Goal: Task Accomplishment & Management: Complete application form

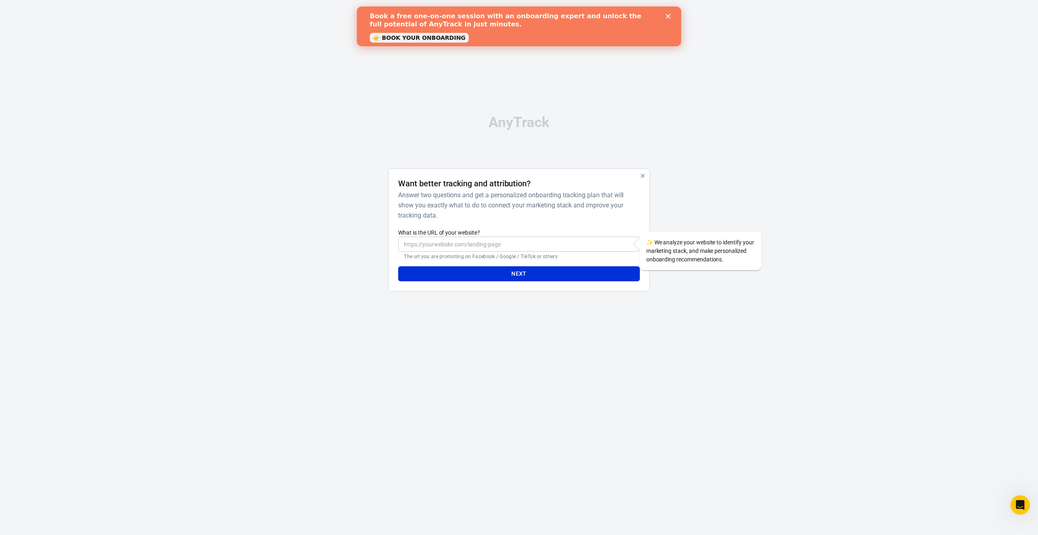
click at [424, 38] on link "👉 BOOK YOUR ONBOARDING" at bounding box center [419, 38] width 99 height 10
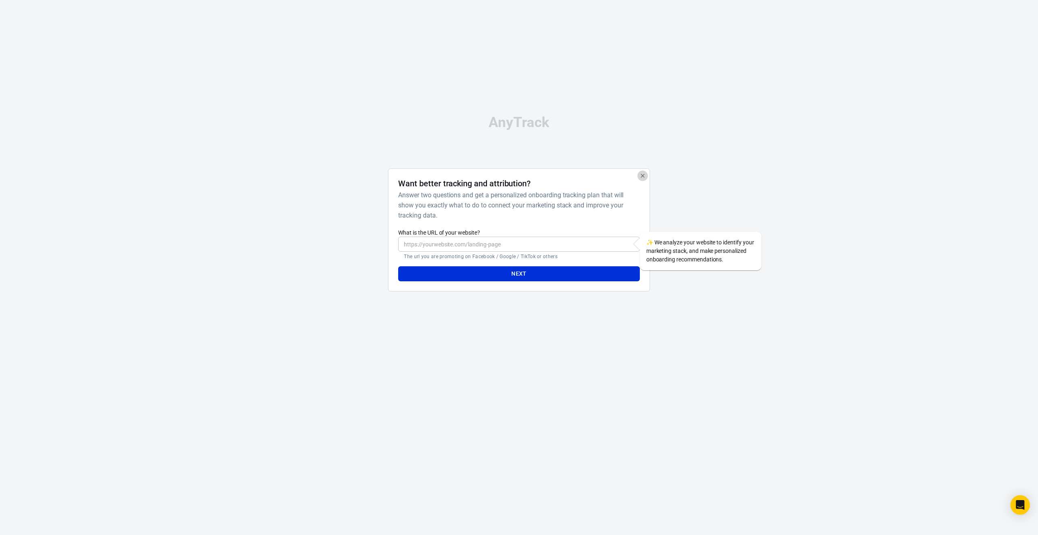
click at [642, 178] on icon "button" at bounding box center [643, 175] width 6 height 6
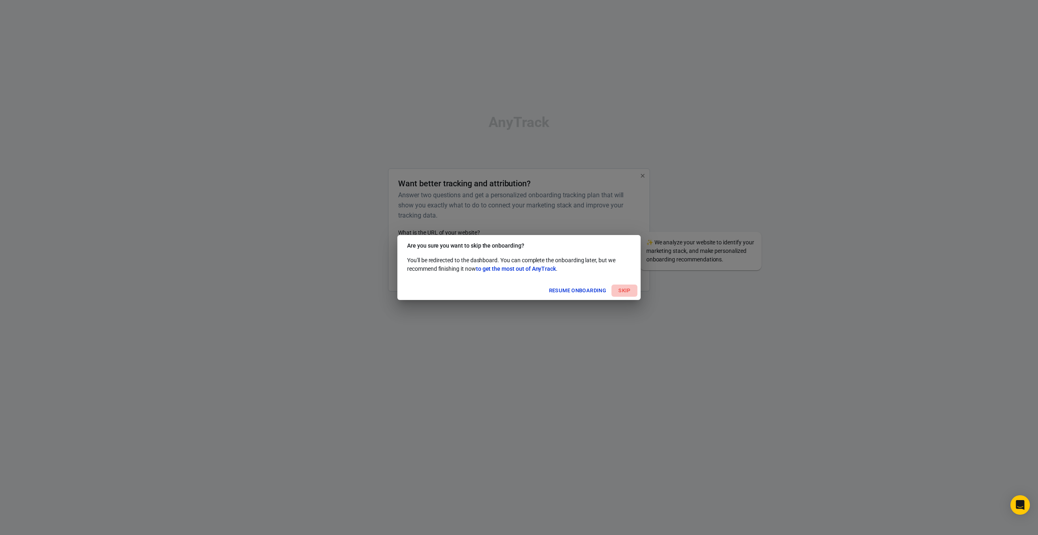
click at [621, 290] on button "Skip" at bounding box center [625, 290] width 26 height 13
